Goal: Information Seeking & Learning: Understand process/instructions

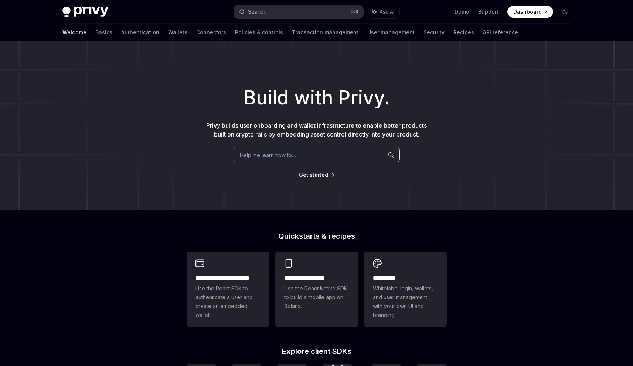
click at [261, 10] on div "Search..." at bounding box center [258, 11] width 21 height 9
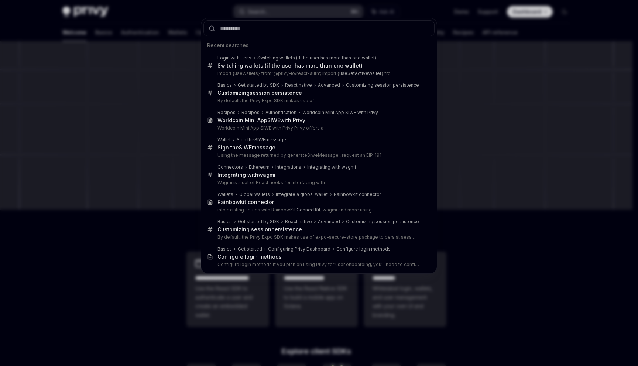
type input "*"
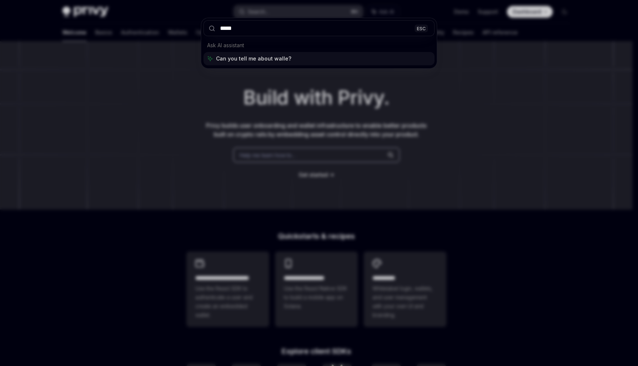
type input "******"
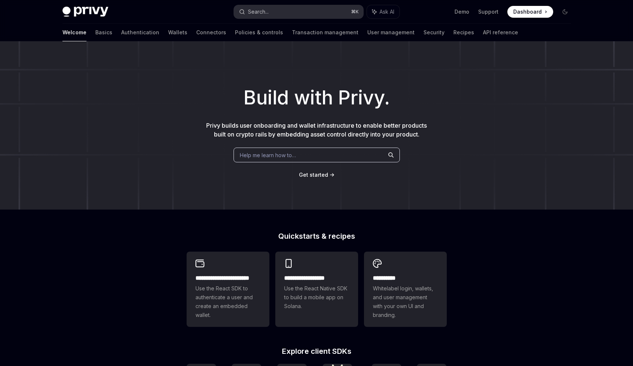
type textarea "*"
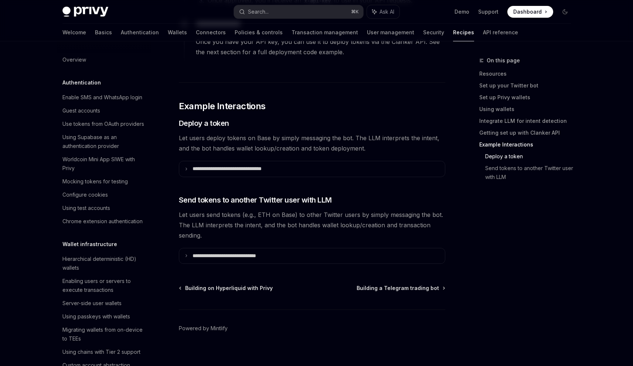
scroll to position [736, 0]
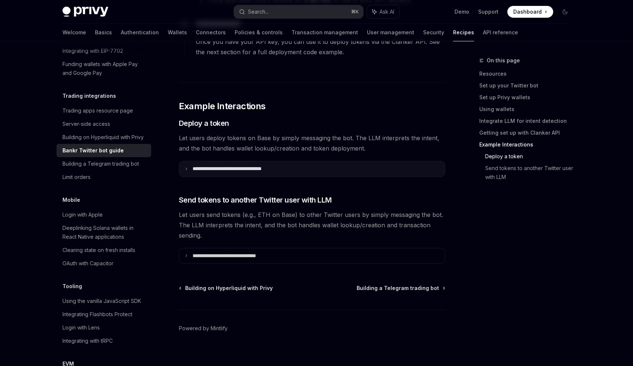
click at [314, 161] on summary "**********" at bounding box center [312, 169] width 266 height 16
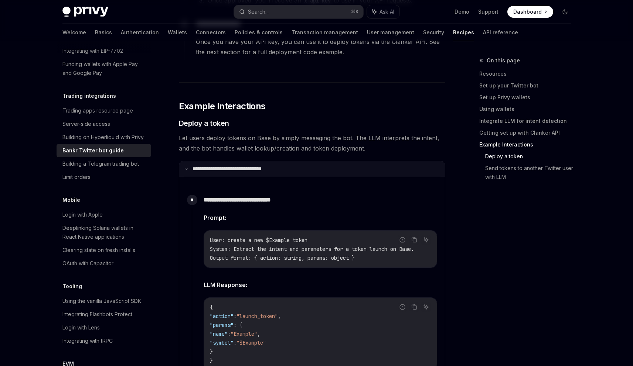
click at [314, 161] on summary "**********" at bounding box center [312, 169] width 266 height 16
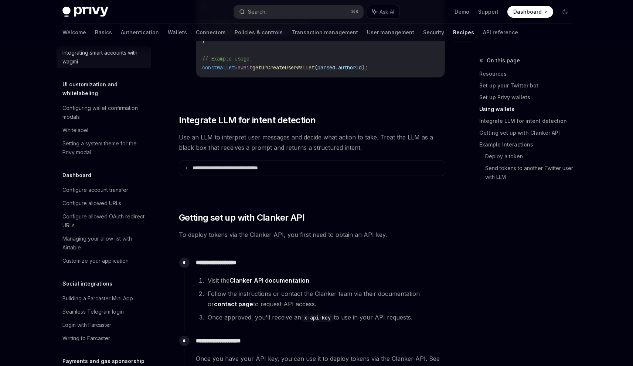
scroll to position [331, 0]
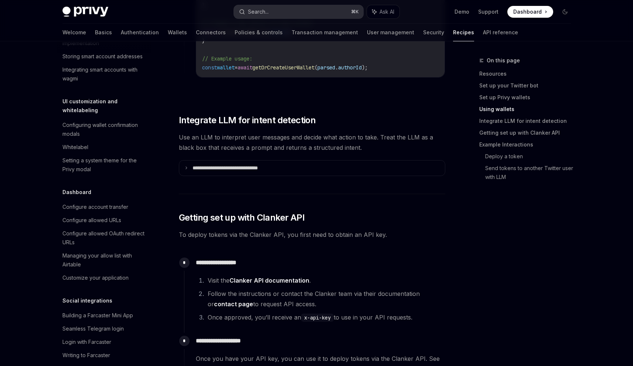
click at [275, 10] on button "Search... ⌘ K" at bounding box center [298, 11] width 129 height 13
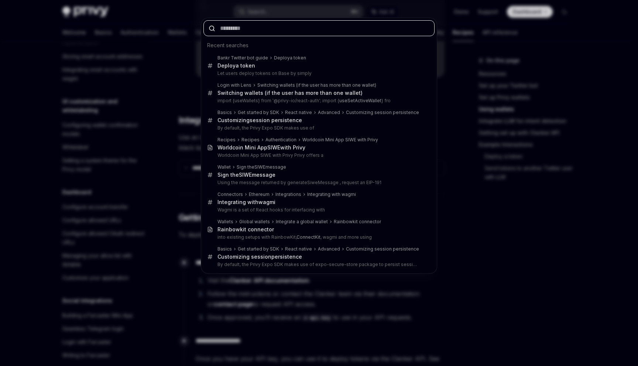
click at [265, 29] on input "text" at bounding box center [318, 28] width 231 height 16
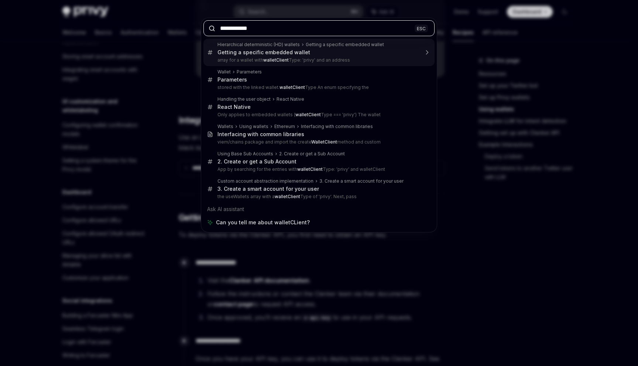
type input "**********"
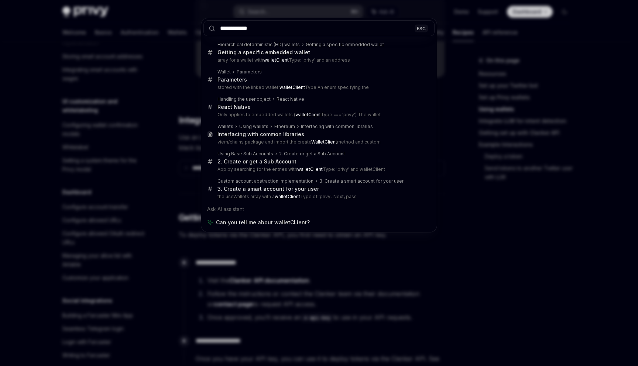
click at [468, 100] on div "**********" at bounding box center [319, 183] width 638 height 366
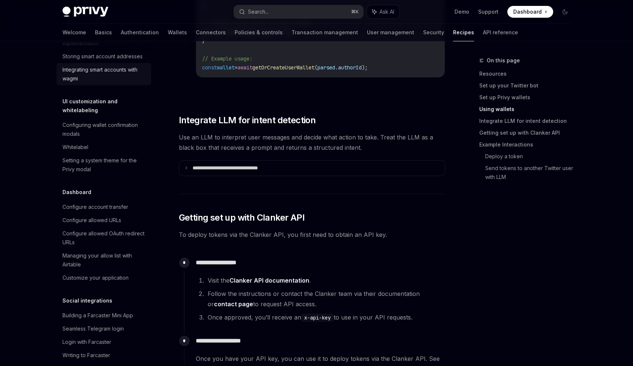
scroll to position [0, 0]
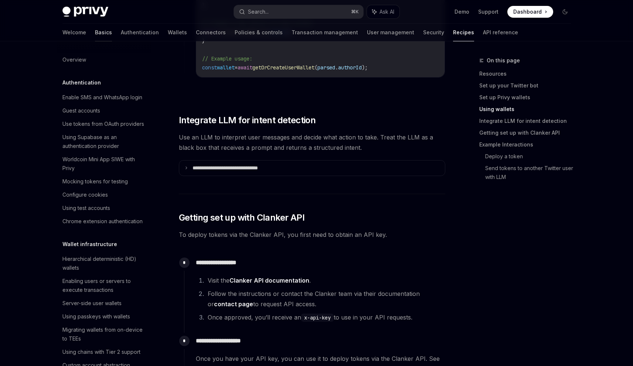
click at [95, 37] on link "Basics" at bounding box center [103, 33] width 17 height 18
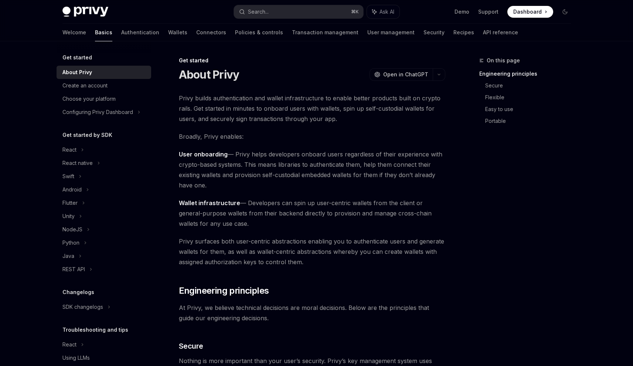
click at [168, 35] on link "Wallets" at bounding box center [177, 33] width 19 height 18
type textarea "*"
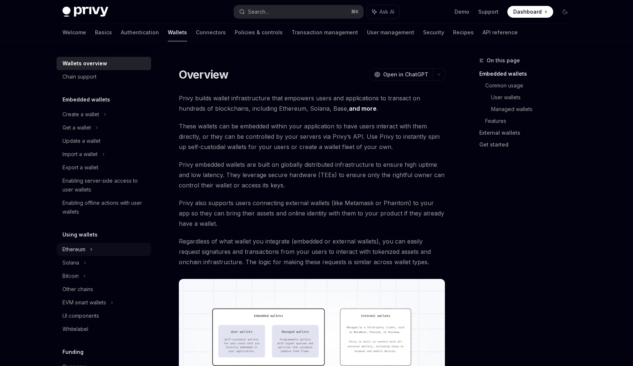
click at [120, 254] on div "Ethereum" at bounding box center [104, 249] width 95 height 13
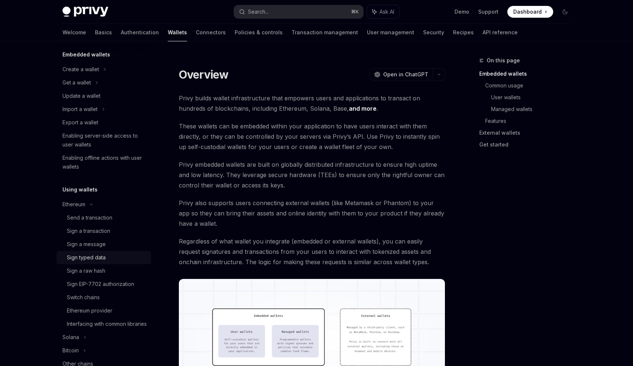
scroll to position [47, 0]
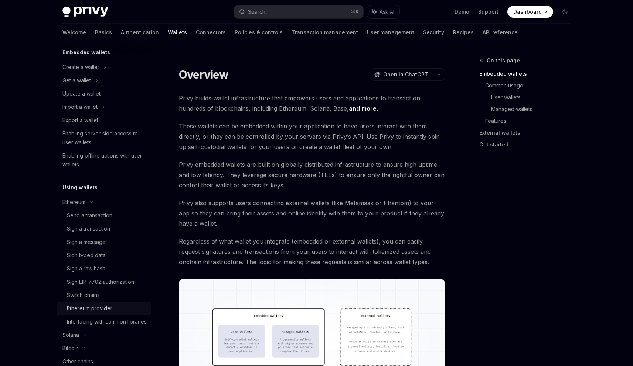
click at [122, 305] on div "Ethereum provider" at bounding box center [107, 308] width 80 height 9
click at [117, 309] on div "Ethereum provider" at bounding box center [107, 308] width 80 height 9
click at [93, 310] on div "Ethereum provider" at bounding box center [89, 308] width 45 height 9
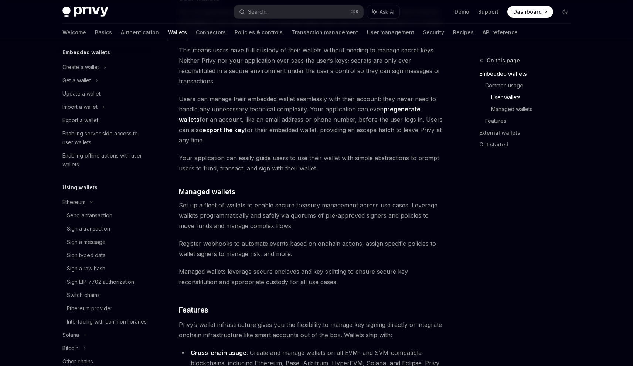
scroll to position [582, 0]
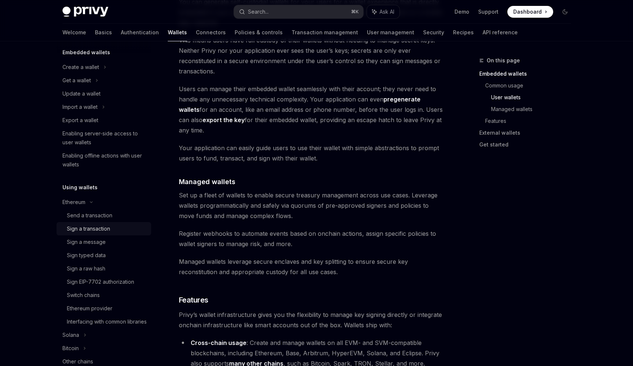
click at [95, 234] on link "Sign a transaction" at bounding box center [104, 228] width 95 height 13
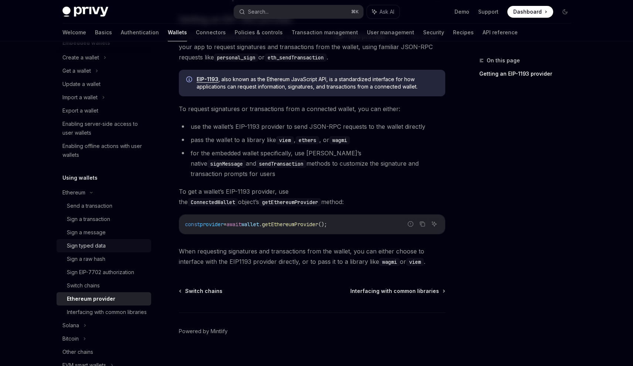
scroll to position [59, 0]
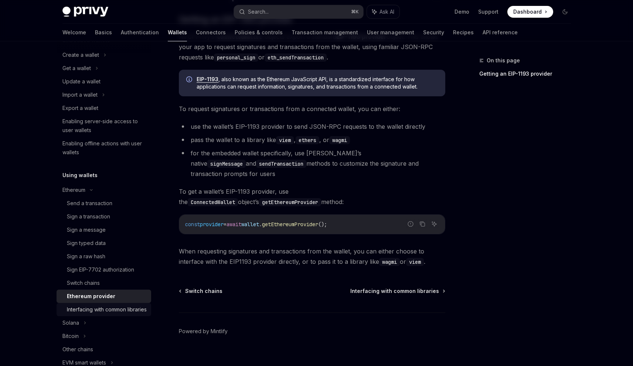
click at [89, 311] on div "Interfacing with common libraries" at bounding box center [107, 309] width 80 height 9
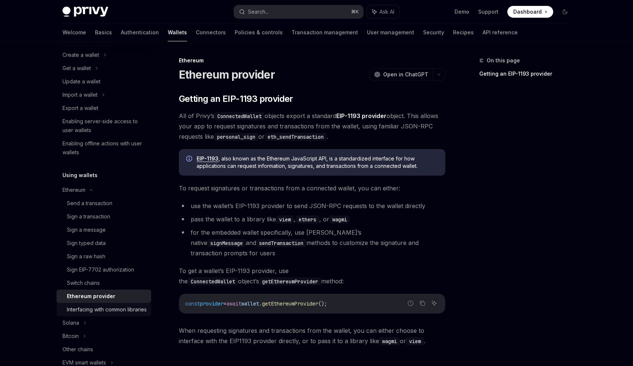
type textarea "*"
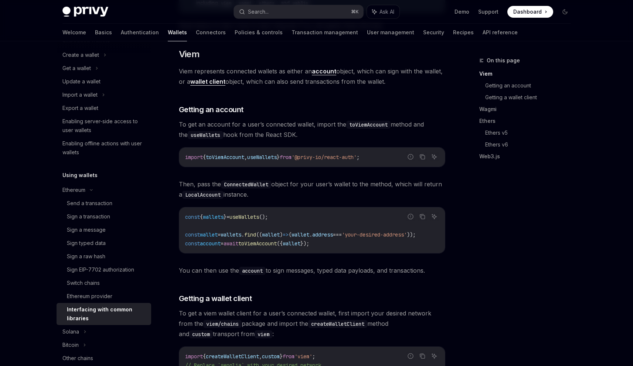
scroll to position [140, 0]
click at [277, 241] on span "toViemAccount" at bounding box center [257, 243] width 38 height 7
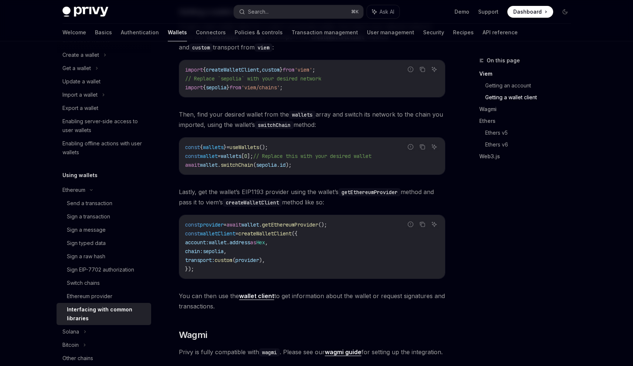
scroll to position [427, 0]
click at [269, 15] on button "Search... ⌘ K" at bounding box center [298, 11] width 129 height 13
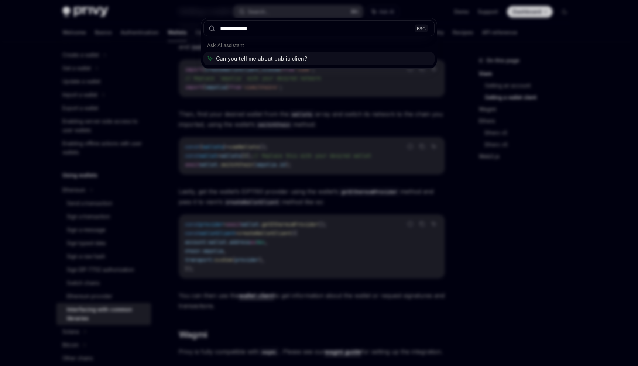
type input "**********"
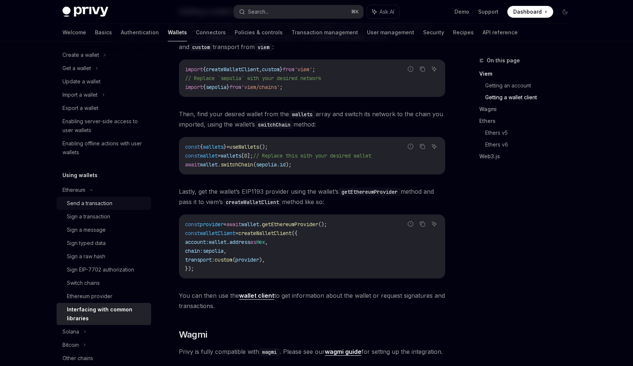
click at [120, 204] on div "Send a transaction" at bounding box center [107, 203] width 80 height 9
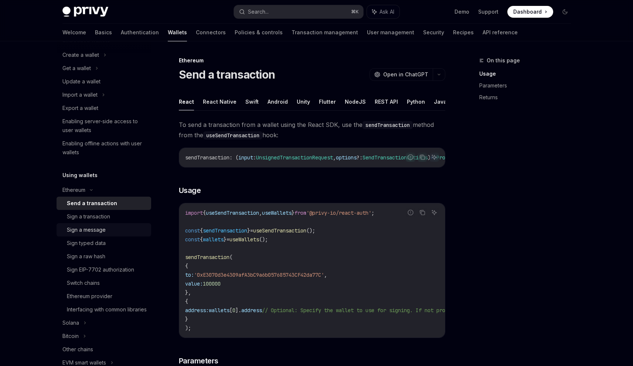
click at [112, 226] on div "Sign a message" at bounding box center [107, 230] width 80 height 9
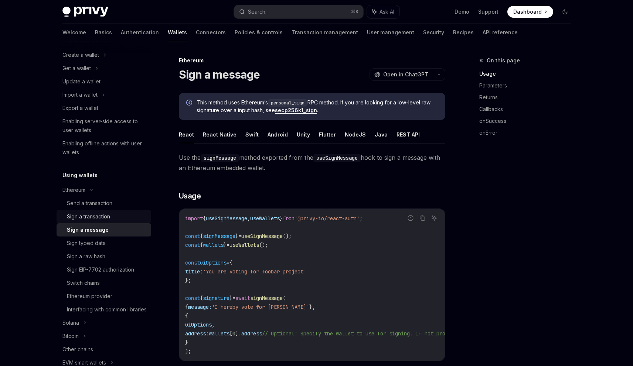
click at [116, 214] on div "Sign a transaction" at bounding box center [107, 216] width 80 height 9
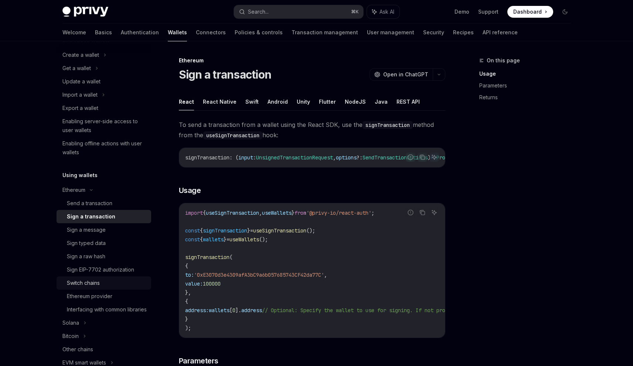
click at [108, 287] on div "Switch chains" at bounding box center [107, 283] width 80 height 9
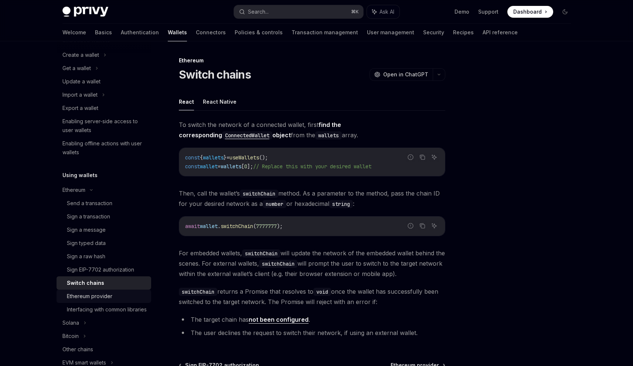
click at [108, 300] on div "Ethereum provider" at bounding box center [89, 296] width 45 height 9
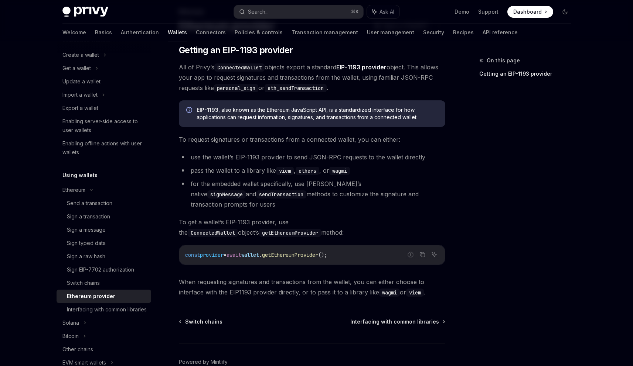
scroll to position [49, 0]
click at [223, 251] on span "provider" at bounding box center [212, 254] width 24 height 7
drag, startPoint x: 227, startPoint y: 246, endPoint x: 262, endPoint y: 246, distance: 34.7
click at [262, 251] on span "const provider = await wallet . getEthereumProvider ();" at bounding box center [256, 254] width 142 height 7
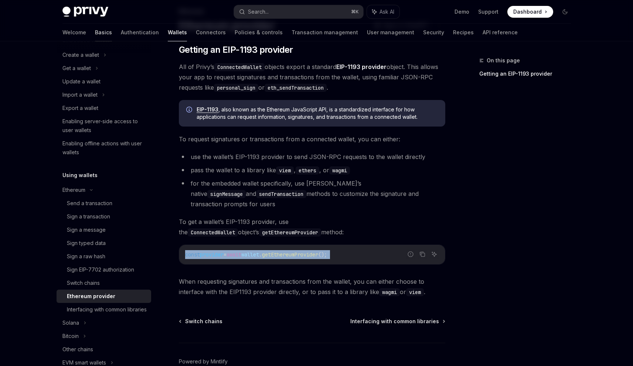
click at [95, 37] on link "Basics" at bounding box center [103, 33] width 17 height 18
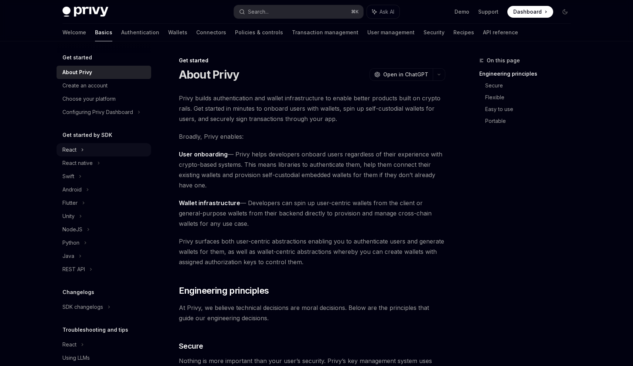
click at [107, 147] on div "React" at bounding box center [104, 149] width 95 height 13
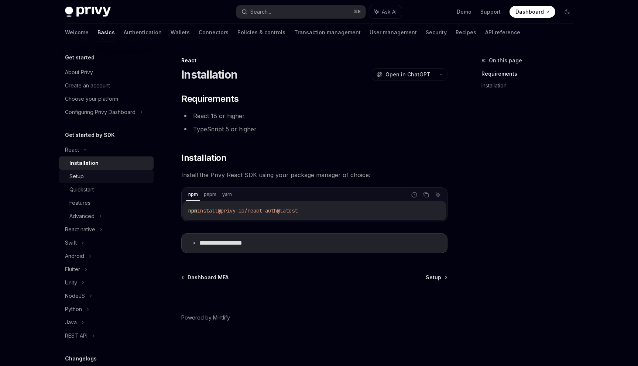
click at [103, 178] on div "Setup" at bounding box center [109, 176] width 80 height 9
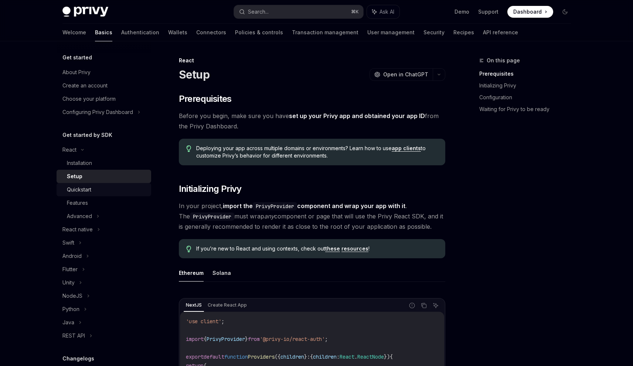
click at [103, 189] on div "Quickstart" at bounding box center [107, 189] width 80 height 9
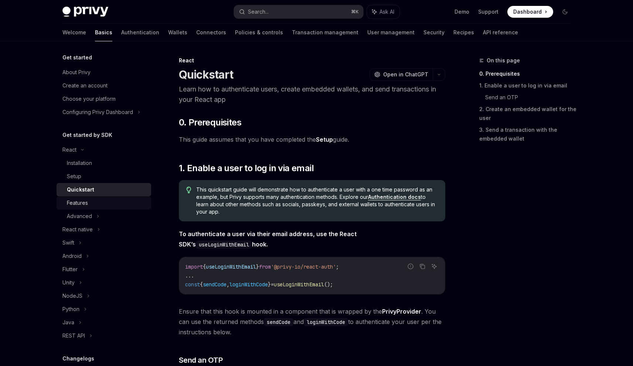
click at [126, 199] on div "Features" at bounding box center [107, 203] width 80 height 9
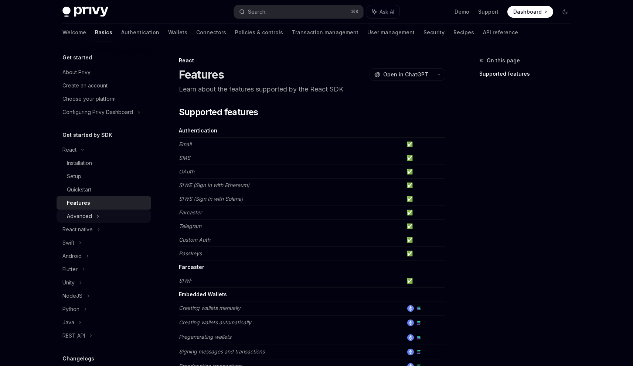
click at [122, 216] on div "Advanced" at bounding box center [104, 216] width 95 height 13
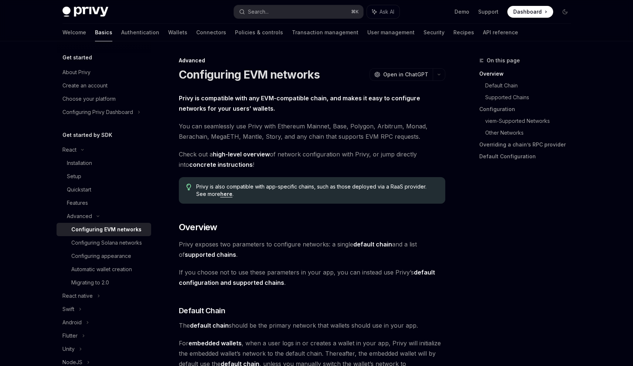
click at [119, 239] on div "Configuring Solana networks" at bounding box center [106, 243] width 71 height 9
click at [133, 231] on div "Configuring EVM networks" at bounding box center [106, 229] width 70 height 9
type textarea "*"
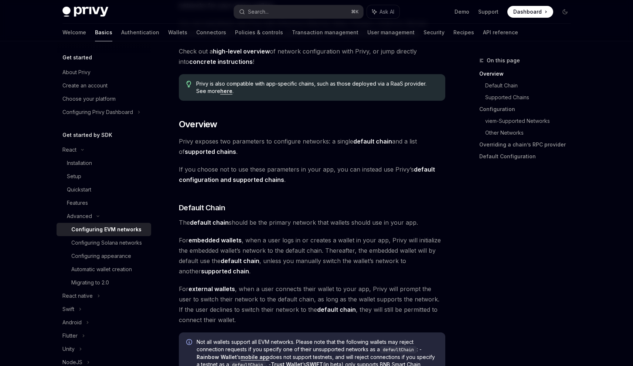
scroll to position [227, 0]
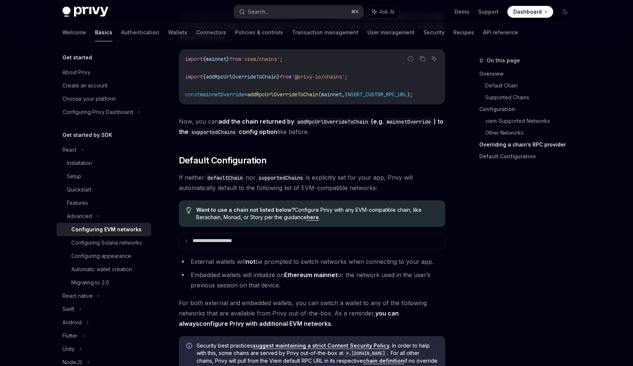
scroll to position [1843, 0]
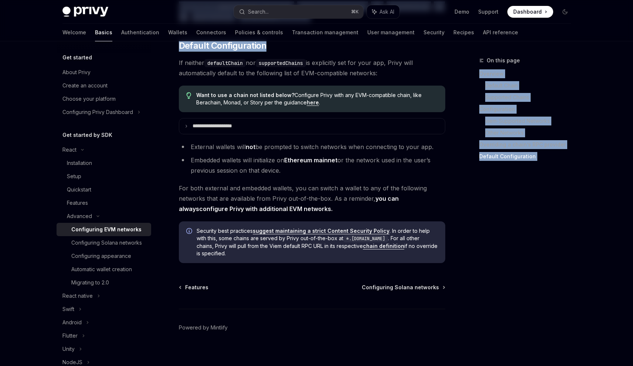
drag, startPoint x: 475, startPoint y: 53, endPoint x: 478, endPoint y: 68, distance: 15.5
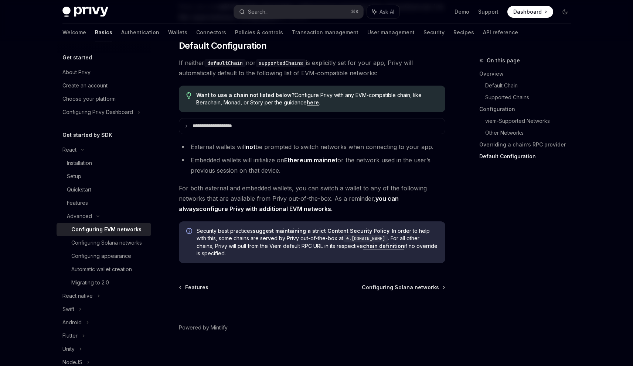
click at [493, 60] on span "On this page" at bounding box center [502, 60] width 33 height 9
drag, startPoint x: 493, startPoint y: 60, endPoint x: 516, endPoint y: 95, distance: 42.6
click at [516, 95] on div "On this page Overview Default Chain Supported Chains Configuration viem-Support…" at bounding box center [527, 104] width 97 height 127
click at [274, 8] on button "Search... ⌘ K" at bounding box center [298, 11] width 129 height 13
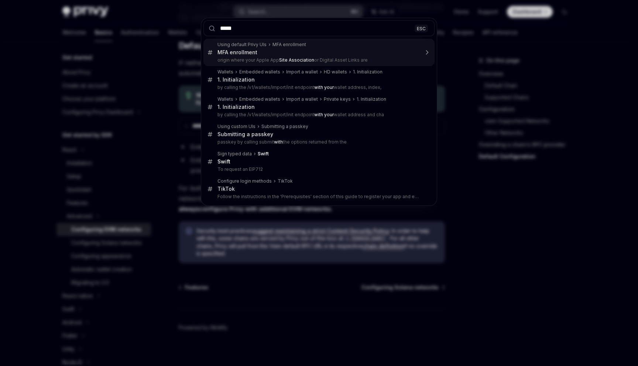
type input "******"
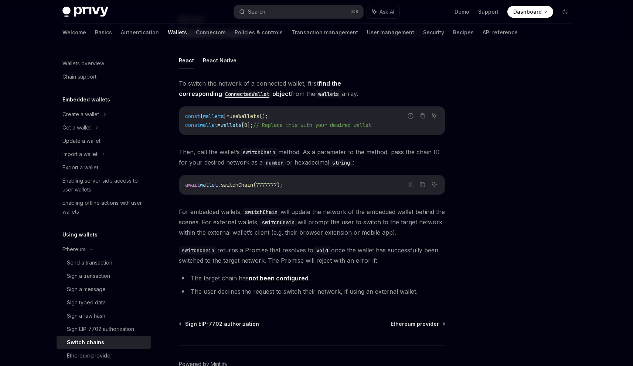
type textarea "*"
